Goal: Task Accomplishment & Management: Complete application form

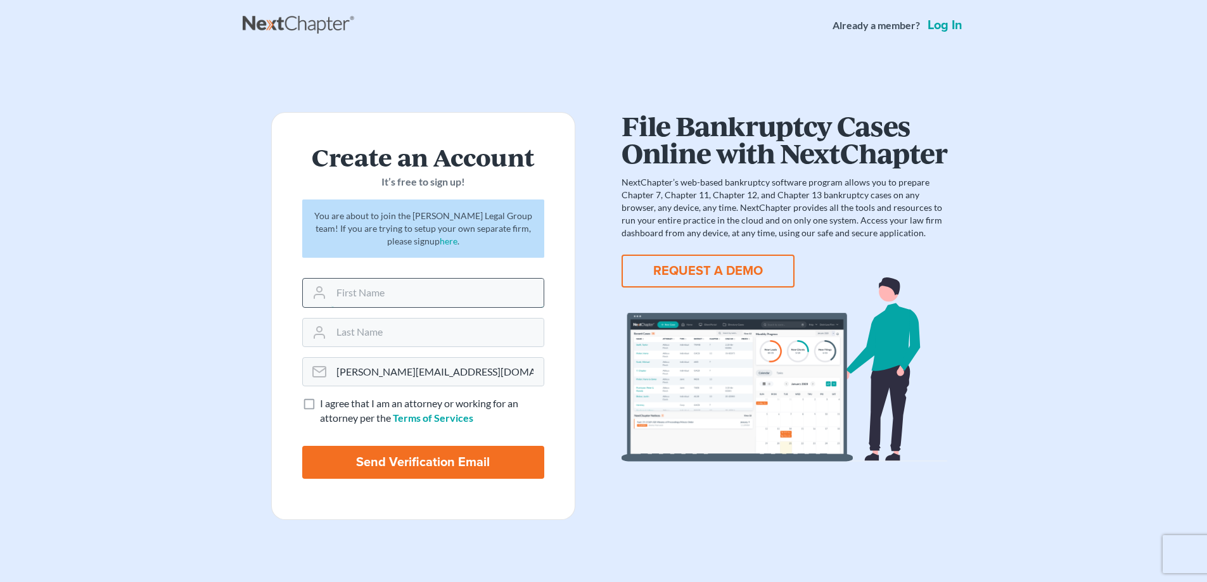
click at [413, 306] on input "text" at bounding box center [437, 293] width 212 height 28
type input "Chesley"
type input "Riddle"
click at [320, 409] on label "I agree that I am an attorney or working for an attorney per the Terms of Servi…" at bounding box center [432, 411] width 224 height 29
click at [325, 405] on input "I agree that I am an attorney or working for an attorney per the Terms of Servi…" at bounding box center [329, 401] width 8 height 8
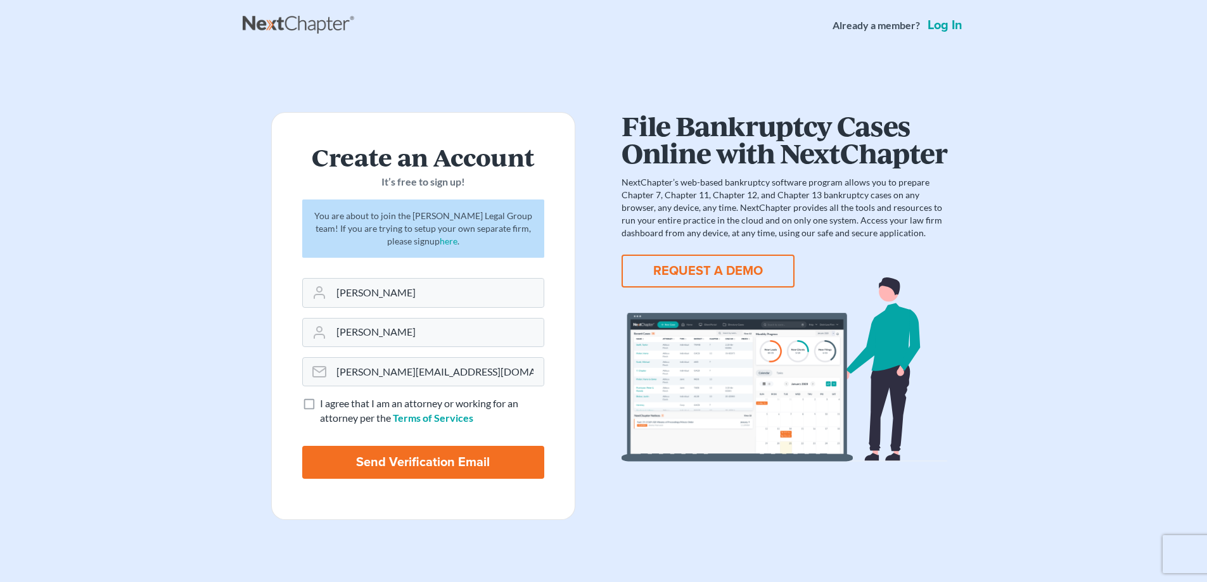
checkbox input "true"
click at [406, 461] on input "Send Verification Email" at bounding box center [423, 462] width 242 height 33
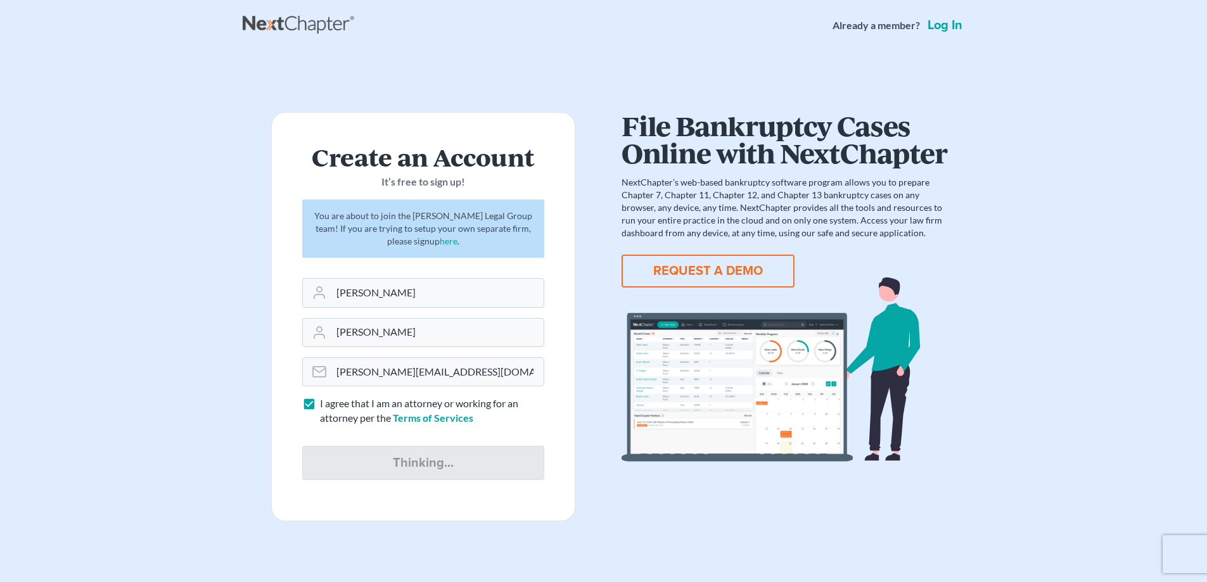
type input "Thinking..."
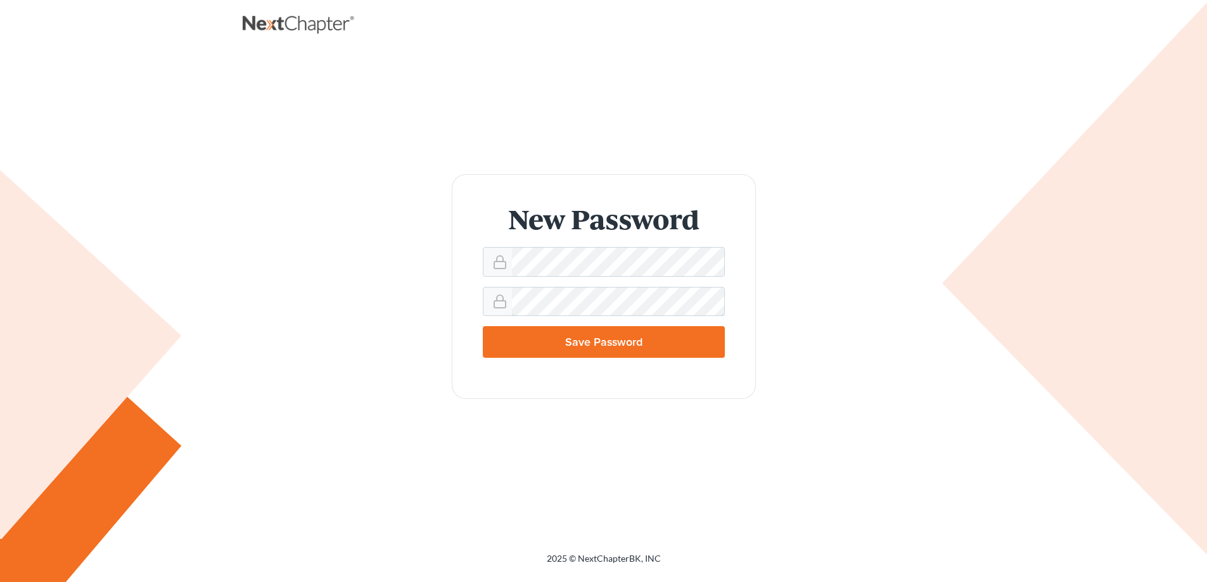
click at [483, 326] on input "Save Password" at bounding box center [604, 342] width 242 height 32
type input "Thinking..."
click at [664, 276] on form "New Password doesn't match Password Save Password" at bounding box center [604, 286] width 304 height 225
drag, startPoint x: 664, startPoint y: 277, endPoint x: 530, endPoint y: 285, distance: 134.6
click at [530, 285] on form "New Password doesn't match Password Save Password" at bounding box center [604, 286] width 304 height 225
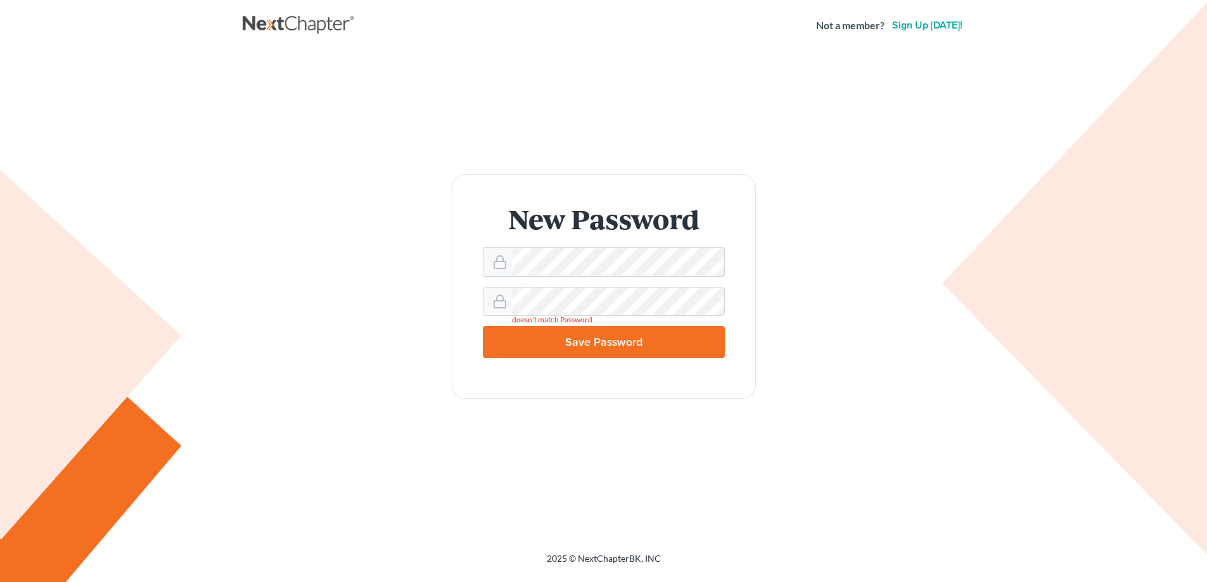
click at [407, 294] on div "New Password doesn't match Password Save Password" at bounding box center [603, 286] width 697 height 225
click at [579, 340] on input "Save Password" at bounding box center [604, 342] width 242 height 32
type input "Thinking..."
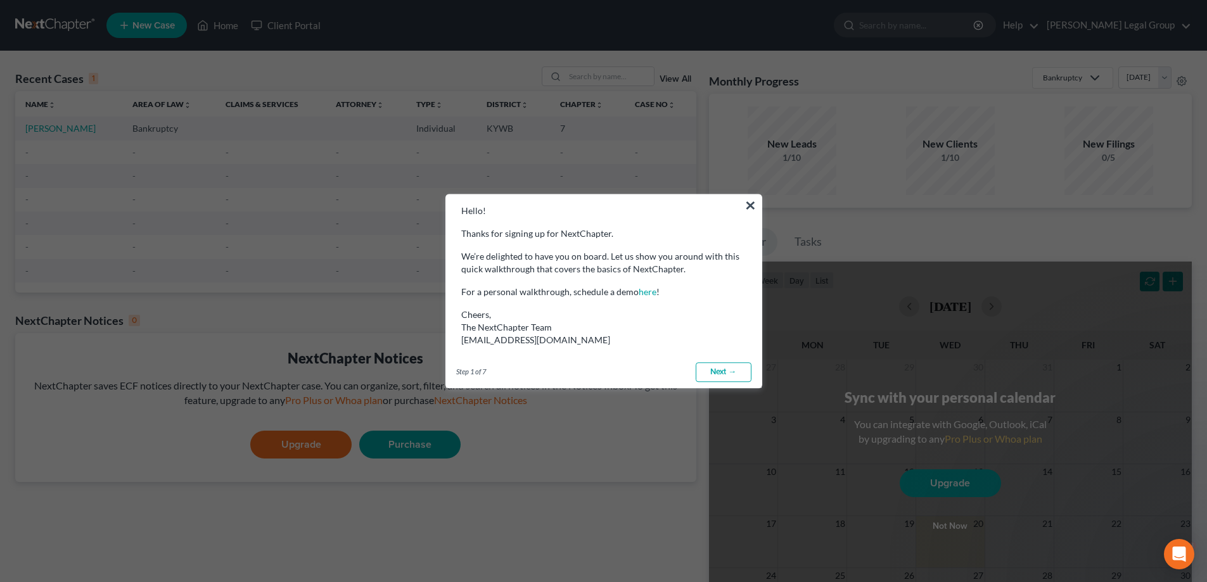
click at [752, 203] on button "×" at bounding box center [751, 205] width 12 height 20
